Goal: Task Accomplishment & Management: Manage account settings

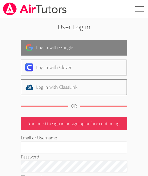
click at [72, 48] on link "Log in with Google" at bounding box center [74, 48] width 106 height 16
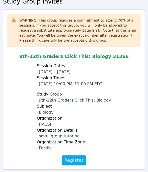
scroll to position [53, 0]
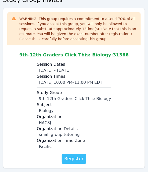
click at [77, 159] on span "Register" at bounding box center [74, 158] width 20 height 7
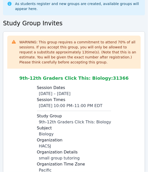
scroll to position [0, 0]
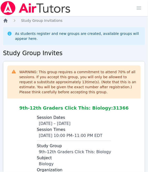
click at [5, 21] on icon "Breadcrumb" at bounding box center [6, 21] width 4 height 4
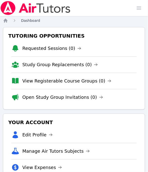
click at [29, 21] on span "Dashboard" at bounding box center [30, 21] width 19 height 4
click at [6, 21] on icon "Breadcrumb" at bounding box center [6, 21] width 4 height 4
click at [53, 94] on link "Open Study Group Invitations (0)" at bounding box center [62, 97] width 81 height 7
click at [71, 111] on div "Tutoring Opportunities Requested Sessions (0) Study Group Replacements (0) View…" at bounding box center [74, 111] width 142 height 169
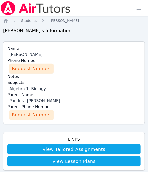
click at [36, 70] on span "Request Number" at bounding box center [31, 68] width 39 height 7
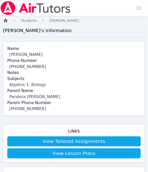
click at [5, 20] on icon "Breadcrumb" at bounding box center [6, 21] width 4 height 4
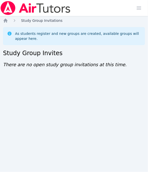
click at [29, 21] on span "Study Group Invitations" at bounding box center [41, 21] width 41 height 4
click at [5, 21] on icon "Breadcrumb" at bounding box center [6, 21] width 4 height 4
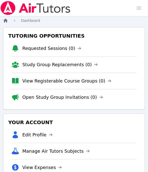
click at [5, 21] on icon "Breadcrumb" at bounding box center [6, 21] width 4 height 4
